Goal: Task Accomplishment & Management: Complete application form

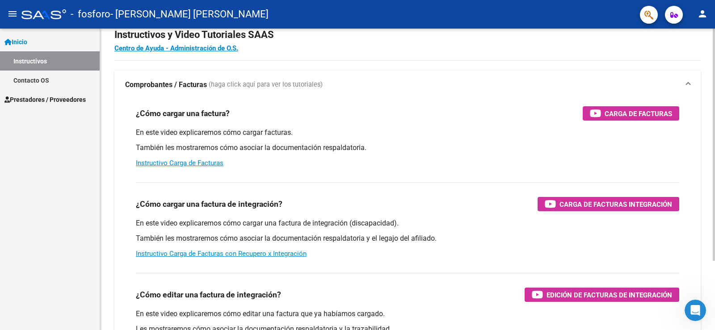
scroll to position [45, 0]
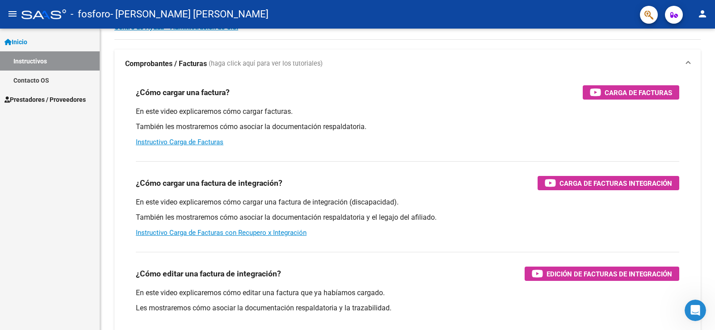
click at [55, 97] on span "Prestadores / Proveedores" at bounding box center [44, 100] width 81 height 10
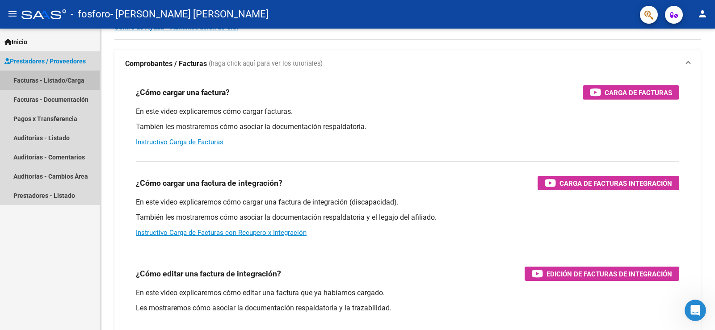
click at [70, 81] on link "Facturas - Listado/Carga" at bounding box center [50, 80] width 100 height 19
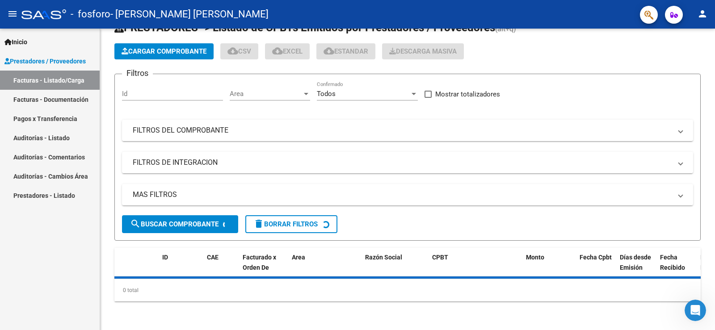
scroll to position [32, 0]
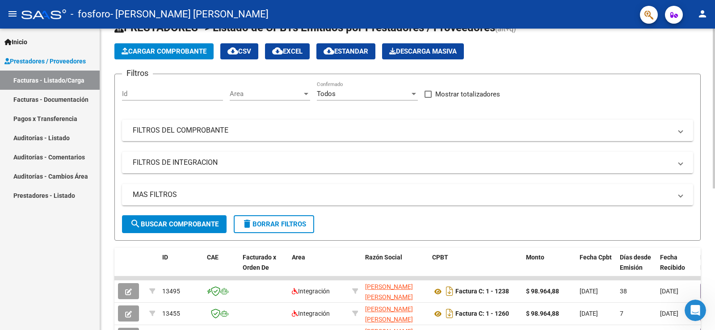
click at [188, 91] on div "Id" at bounding box center [172, 95] width 101 height 28
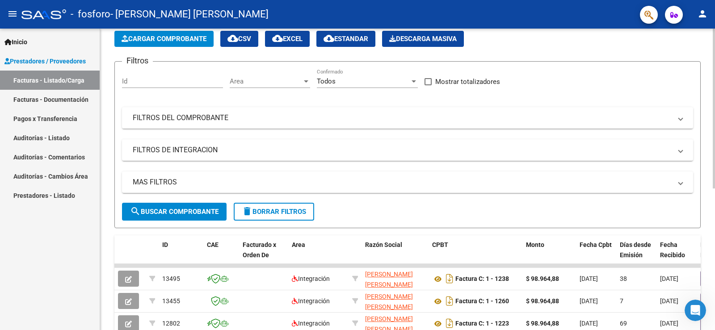
click at [180, 80] on input "Id" at bounding box center [172, 81] width 101 height 8
click at [171, 38] on span "Cargar Comprobante" at bounding box center [164, 39] width 85 height 8
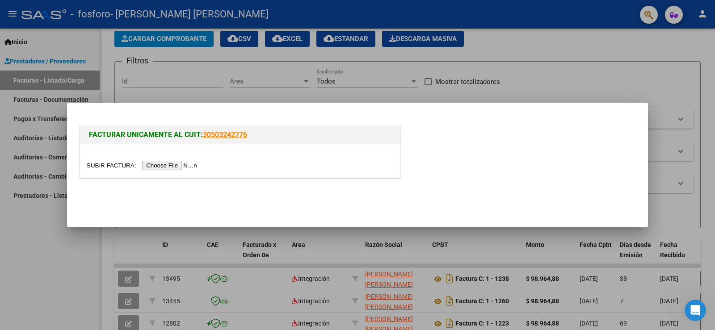
click at [177, 166] on input "file" at bounding box center [143, 165] width 113 height 9
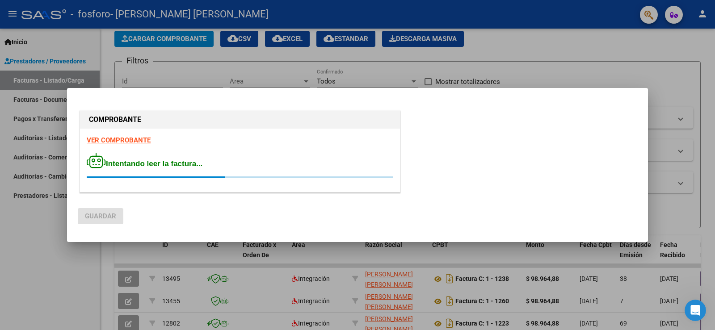
scroll to position [0, 0]
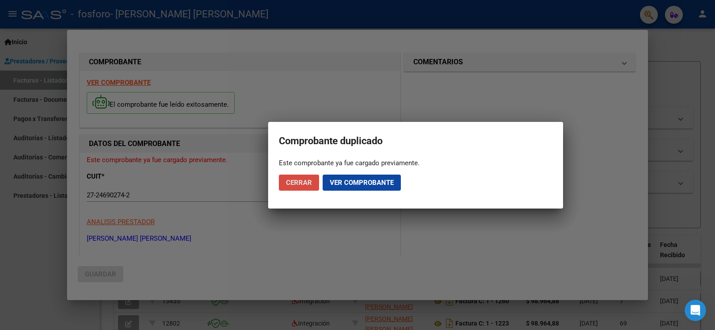
click at [296, 184] on span "Cerrar" at bounding box center [299, 183] width 26 height 8
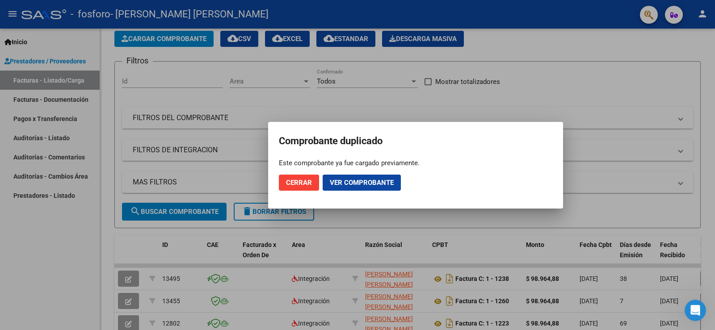
click at [554, 124] on mat-dialog-container "Comprobante duplicado Este comprobante ya fue cargado previamente. Cerrar Ver c…" at bounding box center [415, 165] width 295 height 87
drag, startPoint x: 298, startPoint y: 178, endPoint x: 335, endPoint y: 189, distance: 38.5
click at [299, 179] on span "Cerrar" at bounding box center [299, 183] width 26 height 8
